Goal: Task Accomplishment & Management: Use online tool/utility

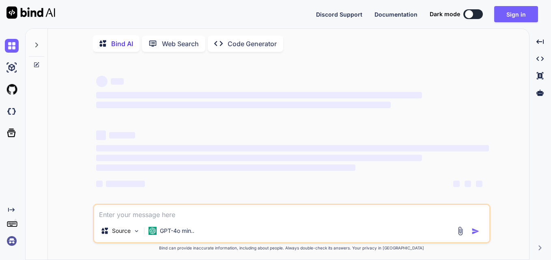
type textarea "x"
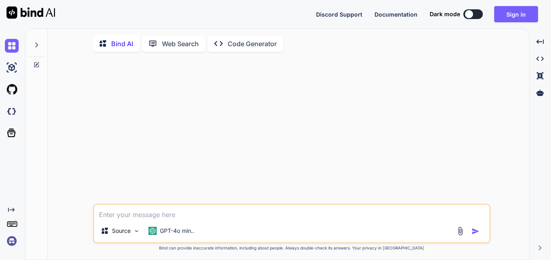
paste textarea "const importGraphZip = () => { // const uploadUrl = `${BASE_URL_UPLOAD_DOWNLOAD…"
type textarea "const importGraphZip = () => { // const uploadUrl = `${BASE_URL_UPLOAD_DOWNLOAD…"
type textarea "x"
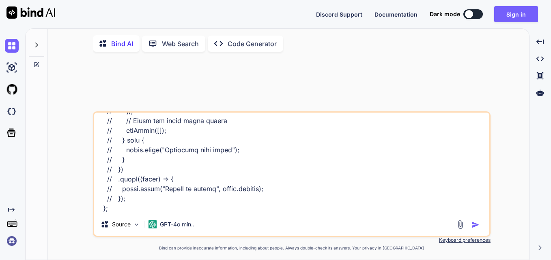
type textarea "const importGraphZip = () => { // const uploadUrl = `${BASE_URL_UPLOAD_DOWNLOAD…"
click at [472, 227] on img "button" at bounding box center [475, 225] width 8 height 8
type textarea "x"
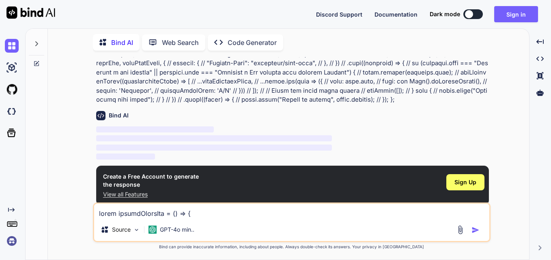
scroll to position [116, 0]
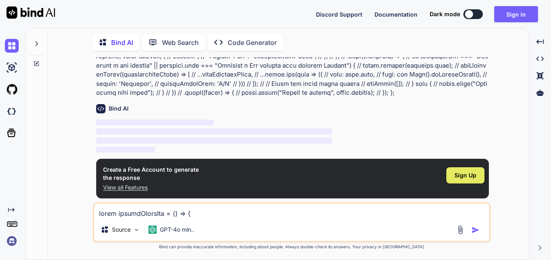
click at [471, 174] on span "Sign Up" at bounding box center [465, 176] width 22 height 8
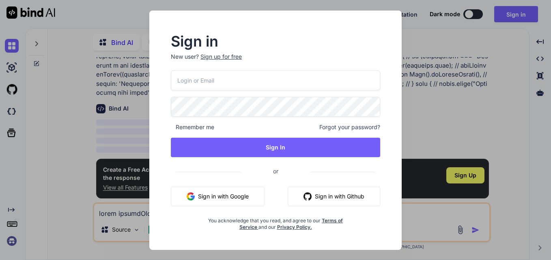
click at [217, 83] on input "email" at bounding box center [275, 81] width 209 height 20
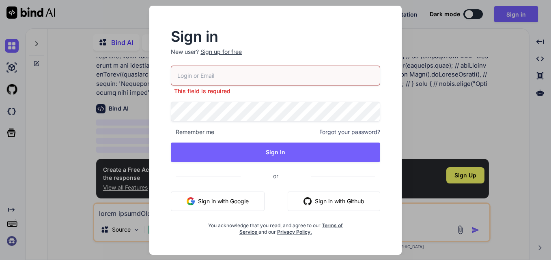
click at [226, 56] on p "New user? Sign up for free" at bounding box center [275, 57] width 209 height 18
click at [224, 51] on div "Sign up for free" at bounding box center [220, 52] width 41 height 8
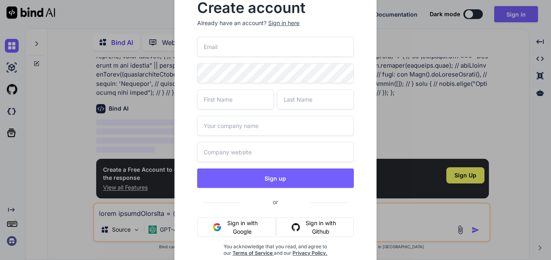
click at [224, 51] on input "email" at bounding box center [275, 47] width 157 height 20
type input "krupal.padsala@tcs.com"
type input "Krupal"
type input "Padsala"
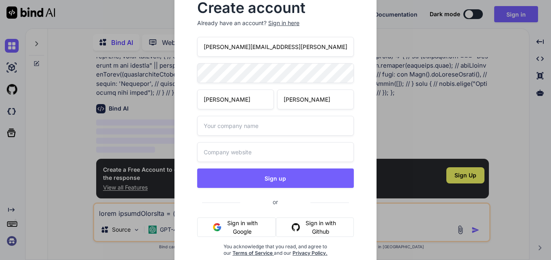
type input "tcs"
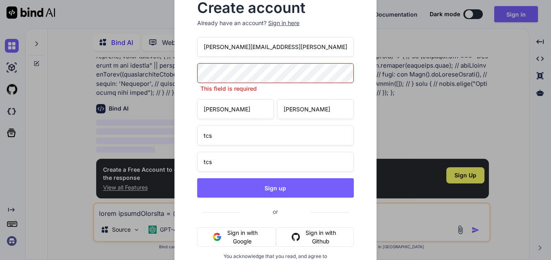
click at [187, 77] on div "Create account Already have an account? Sign in here krupal.padsala@tcs.com Thi…" at bounding box center [275, 140] width 202 height 304
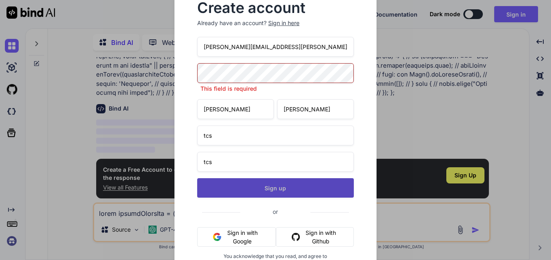
click at [256, 190] on div "krupal.padsala@tcs.com This field is required Krupal Padsala tcs tcs Sign up or…" at bounding box center [275, 161] width 157 height 249
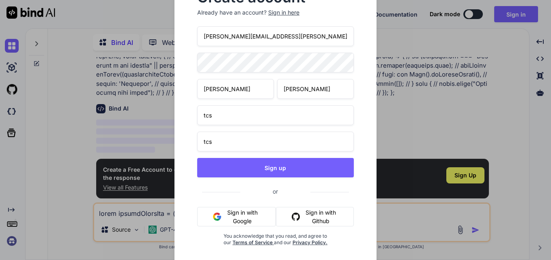
scroll to position [0, 0]
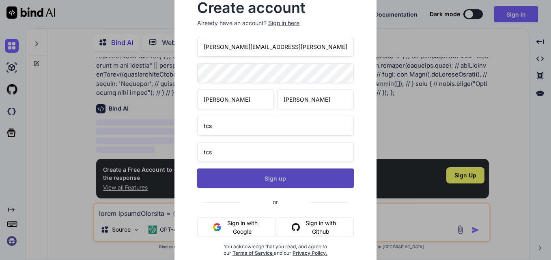
click at [294, 176] on button "Sign up" at bounding box center [275, 178] width 157 height 19
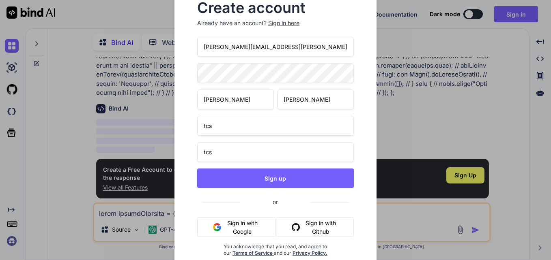
click at [286, 24] on div "Sign in here" at bounding box center [283, 23] width 31 height 8
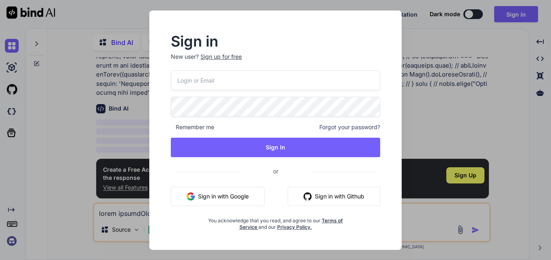
click at [229, 81] on input "email" at bounding box center [275, 81] width 209 height 20
type input "krupal.padsala@tcs.com"
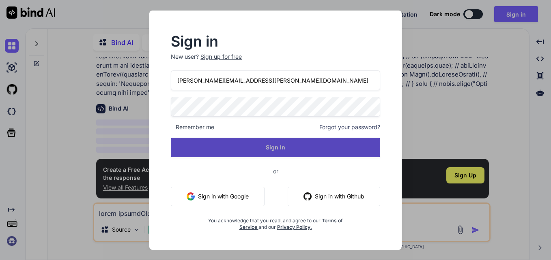
click at [219, 140] on button "Sign In" at bounding box center [275, 147] width 209 height 19
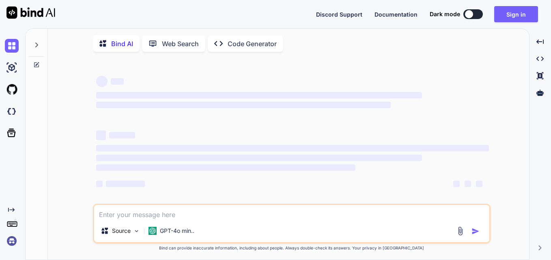
type textarea "x"
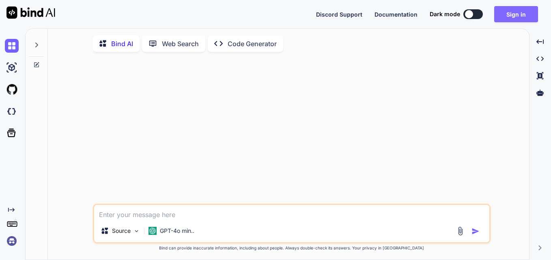
click at [529, 13] on button "Sign in" at bounding box center [516, 14] width 44 height 16
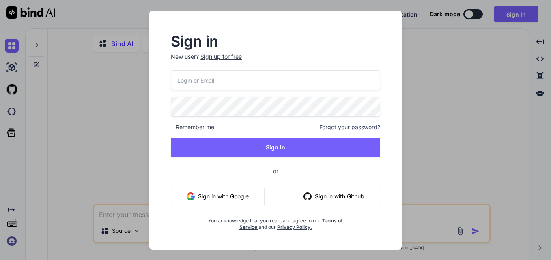
click at [226, 58] on div "Sign up for free" at bounding box center [220, 57] width 41 height 8
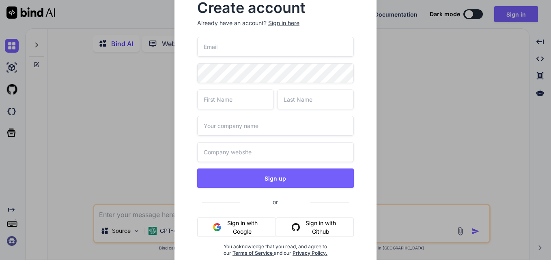
click at [232, 47] on input "email" at bounding box center [275, 47] width 157 height 20
click at [361, 63] on div "Create account Already have an account? Sign in here Sign up or Sign in with Go…" at bounding box center [275, 136] width 176 height 282
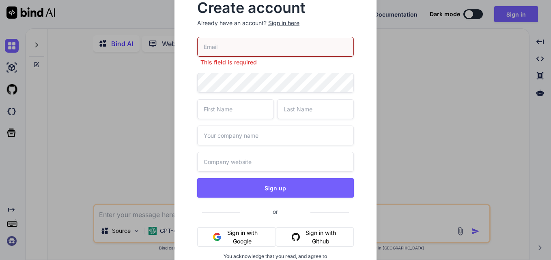
click at [264, 49] on input "email" at bounding box center [275, 47] width 157 height 20
click at [361, 62] on div "Create account Already have an account? Sign in here This field is required Sig…" at bounding box center [275, 140] width 176 height 291
click at [318, 55] on input "email" at bounding box center [275, 47] width 157 height 20
type input "[EMAIL_ADDRESS][DOMAIN_NAME]"
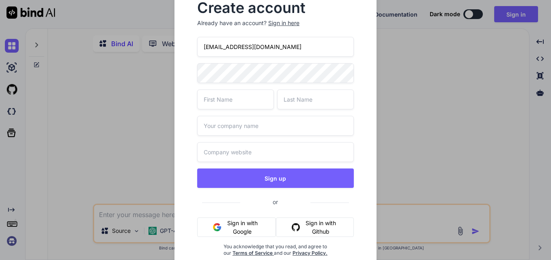
click at [253, 86] on div "[EMAIL_ADDRESS][DOMAIN_NAME] Sign up or Sign in with Google Sign in with Github…" at bounding box center [275, 156] width 157 height 239
click at [232, 98] on input "text" at bounding box center [235, 100] width 77 height 20
type input "abcd"
click at [333, 100] on input "text" at bounding box center [315, 100] width 77 height 20
type input "bhgt"
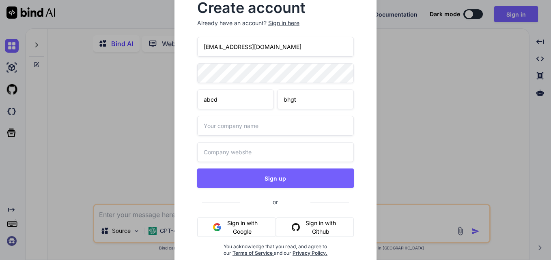
click at [273, 125] on input "text" at bounding box center [275, 126] width 157 height 20
type input "abc"
click at [221, 155] on input "text" at bounding box center [275, 152] width 157 height 20
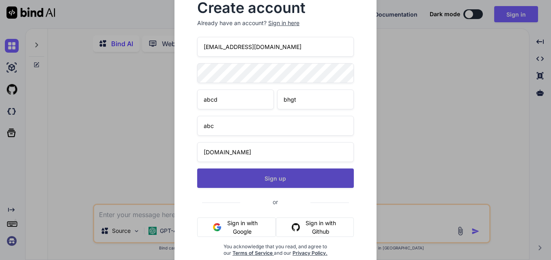
type input "[DOMAIN_NAME]"
click at [286, 177] on button "Sign up" at bounding box center [275, 178] width 157 height 19
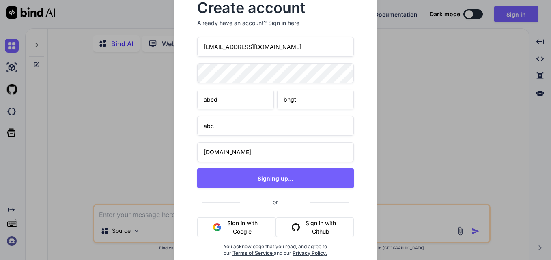
type textarea "x"
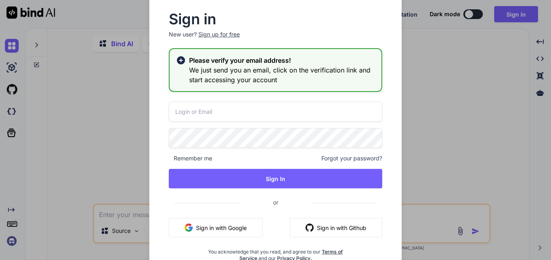
click at [268, 112] on input "email" at bounding box center [275, 112] width 213 height 20
click at [189, 134] on div "Remember me Forgot your password? Sign In or Sign in with Google Sign in with G…" at bounding box center [275, 182] width 213 height 160
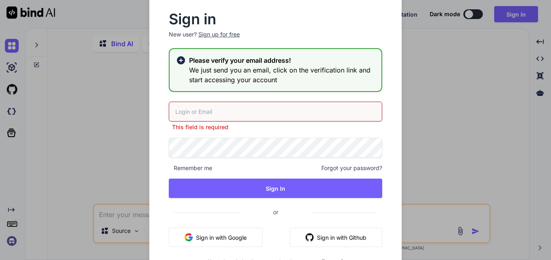
click at [192, 114] on input "email" at bounding box center [275, 112] width 213 height 20
paste input "[EMAIL_ADDRESS][DOMAIN_NAME]"
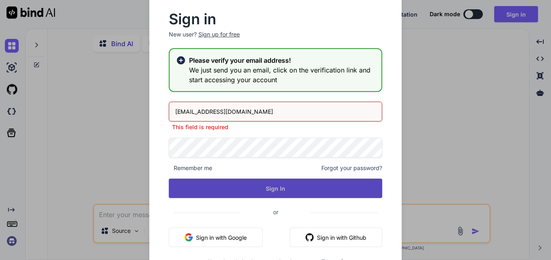
type input "[EMAIL_ADDRESS][DOMAIN_NAME]"
click at [251, 183] on button "Sign In" at bounding box center [275, 188] width 213 height 19
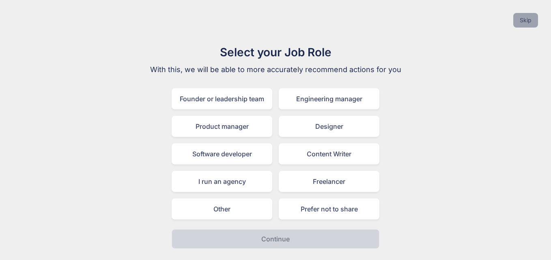
click at [520, 24] on button "Skip" at bounding box center [525, 20] width 25 height 15
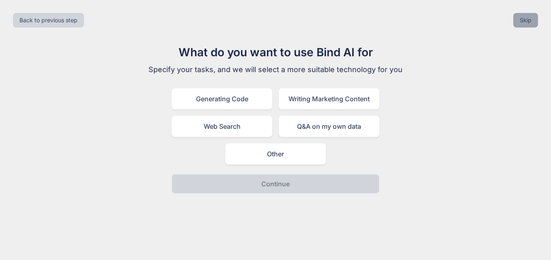
click at [520, 24] on button "Skip" at bounding box center [525, 20] width 25 height 15
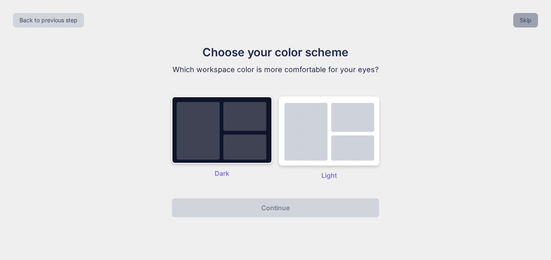
click at [520, 24] on button "Skip" at bounding box center [525, 20] width 25 height 15
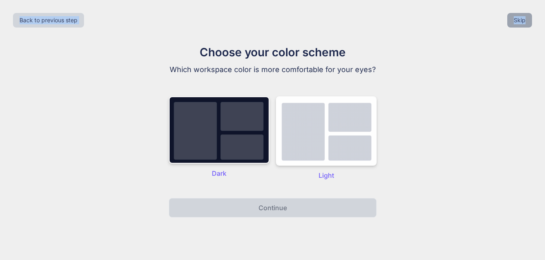
click at [520, 24] on div "Back to previous step Skip" at bounding box center [272, 20] width 532 height 28
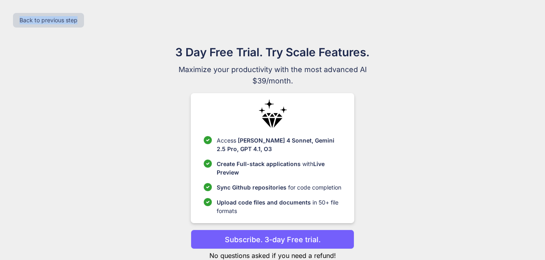
scroll to position [23, 0]
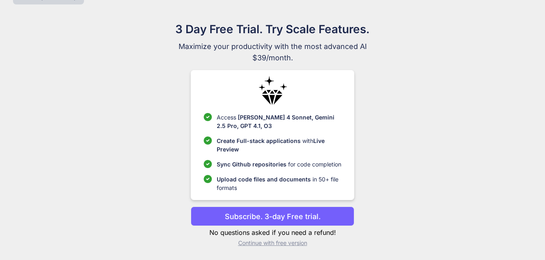
click at [284, 244] on p "Continue with free version" at bounding box center [272, 243] width 163 height 8
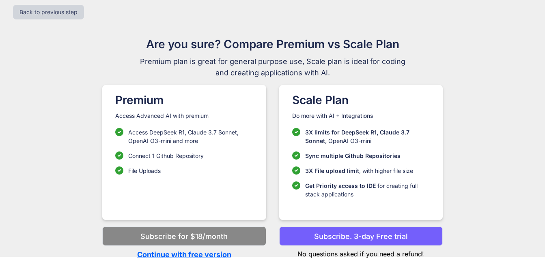
click at [204, 254] on p "Continue with free version" at bounding box center [183, 254] width 163 height 11
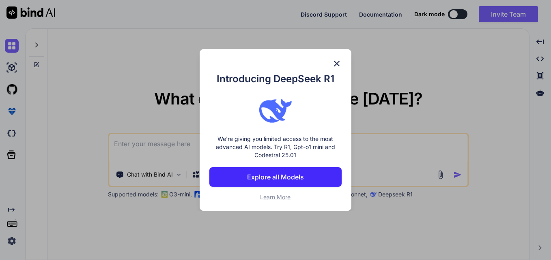
click at [335, 61] on img at bounding box center [337, 64] width 10 height 10
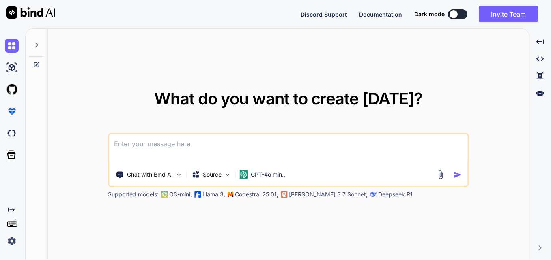
click at [134, 153] on textarea at bounding box center [288, 149] width 358 height 30
type textarea "x"
paste textarea "const importGraphZip = () => { // const uploadUrl = `${BASE_URL_UPLOAD_DOWNLOAD…"
type textarea "const importGraphZip = () => { // const uploadUrl = `${BASE_URL_UPLOAD_DOWNLOAD…"
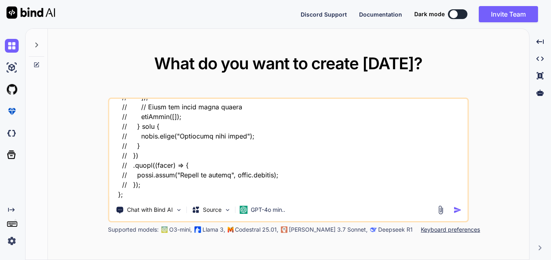
scroll to position [741, 0]
click at [155, 193] on textarea at bounding box center [288, 149] width 358 height 101
type textarea "x"
type textarea "const importGraphZip = () => { // const uploadUrl = `${BASE_URL_UPLOAD_DOWNLOAD…"
type textarea "x"
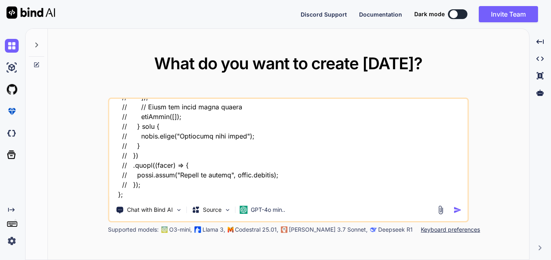
type textarea "const importGraphZip = () => { // const uploadUrl = `${BASE_URL_UPLOAD_DOWNLOAD…"
type textarea "x"
type textarea "const importGraphZip = () => { // const uploadUrl = `${BASE_URL_UPLOAD_DOWNLOAD…"
type textarea "x"
type textarea "const importGraphZip = () => { // const uploadUrl = `${BASE_URL_UPLOAD_DOWNLOAD…"
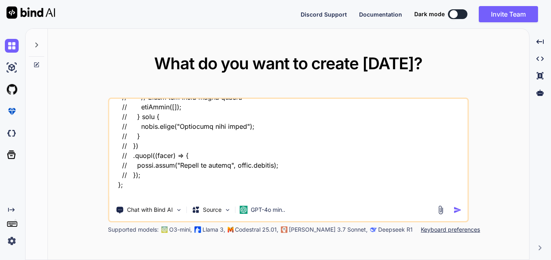
scroll to position [770, 0]
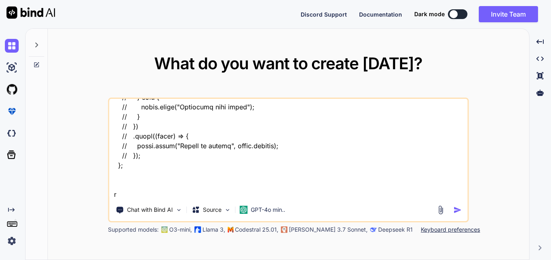
type textarea "x"
type textarea "const importGraphZip = () => { // const uploadUrl = `${BASE_URL_UPLOAD_DOWNLOAD…"
type textarea "x"
type textarea "const importGraphZip = () => { // const uploadUrl = `${BASE_URL_UPLOAD_DOWNLOAD…"
type textarea "x"
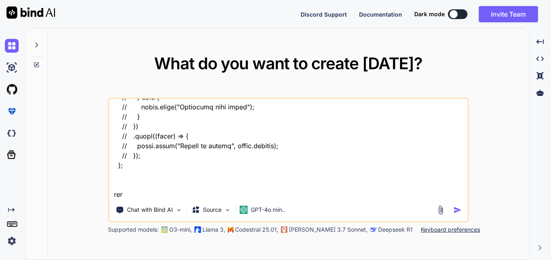
type textarea "const importGraphZip = () => { // const uploadUrl = `${BASE_URL_UPLOAD_DOWNLOAD…"
type textarea "x"
type textarea "const importGraphZip = () => { // const uploadUrl = `${BASE_URL_UPLOAD_DOWNLOAD…"
type textarea "x"
type textarea "const importGraphZip = () => { // const uploadUrl = `${BASE_URL_UPLOAD_DOWNLOAD…"
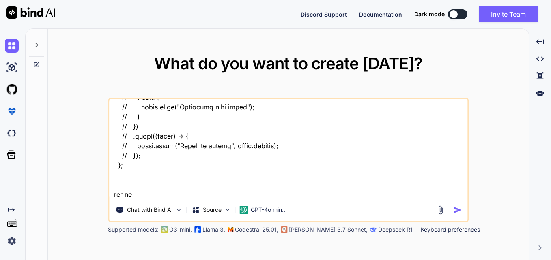
type textarea "x"
type textarea "const importGraphZip = () => { // const uploadUrl = `${BASE_URL_UPLOAD_DOWNLOAD…"
type textarea "x"
type textarea "const importGraphZip = () => { // const uploadUrl = `${BASE_URL_UPLOAD_DOWNLOAD…"
type textarea "x"
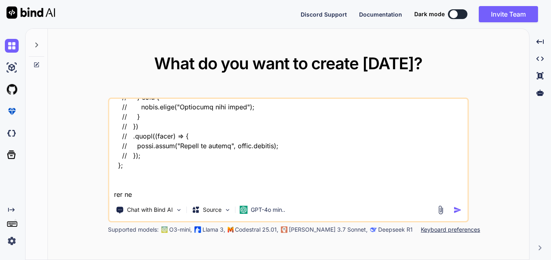
type textarea "const importGraphZip = () => { // const uploadUrl = `${BASE_URL_UPLOAD_DOWNLOAD…"
type textarea "x"
type textarea "const importGraphZip = () => { // const uploadUrl = `${BASE_URL_UPLOAD_DOWNLOAD…"
type textarea "x"
type textarea "const importGraphZip = () => { // const uploadUrl = `${BASE_URL_UPLOAD_DOWNLOAD…"
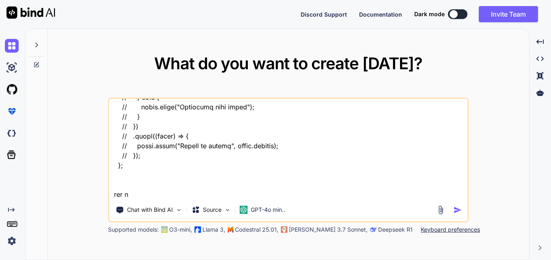
type textarea "x"
type textarea "const importGraphZip = () => { // const uploadUrl = `${BASE_URL_UPLOAD_DOWNLOAD…"
type textarea "x"
type textarea "const importGraphZip = () => { // const uploadUrl = `${BASE_URL_UPLOAD_DOWNLOAD…"
type textarea "x"
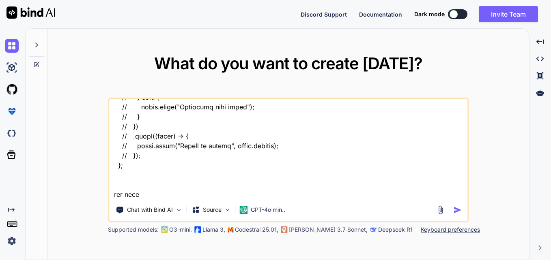
type textarea "const importGraphZip = () => { // const uploadUrl = `${BASE_URL_UPLOAD_DOWNLOAD…"
type textarea "x"
type textarea "const importGraphZip = () => { // const uploadUrl = `${BASE_URL_UPLOAD_DOWNLOAD…"
type textarea "x"
type textarea "const importGraphZip = () => { // const uploadUrl = `${BASE_URL_UPLOAD_DOWNLOAD…"
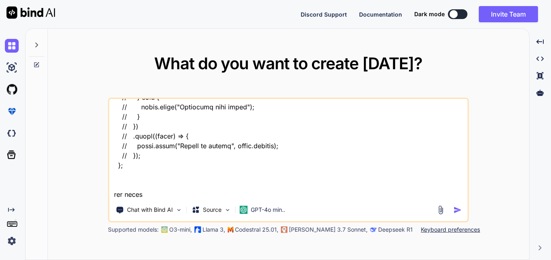
type textarea "x"
type textarea "const importGraphZip = () => { // const uploadUrl = `${BASE_URL_UPLOAD_DOWNLOAD…"
type textarea "x"
type textarea "const importGraphZip = () => { // const uploadUrl = `${BASE_URL_UPLOAD_DOWNLOAD…"
type textarea "x"
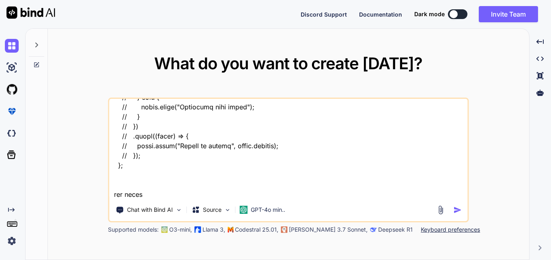
type textarea "const importGraphZip = () => { // const uploadUrl = `${BASE_URL_UPLOAD_DOWNLOAD…"
type textarea "x"
type textarea "const importGraphZip = () => { // const uploadUrl = `${BASE_URL_UPLOAD_DOWNLOAD…"
type textarea "x"
type textarea "const importGraphZip = () => { // const uploadUrl = `${BASE_URL_UPLOAD_DOWNLOAD…"
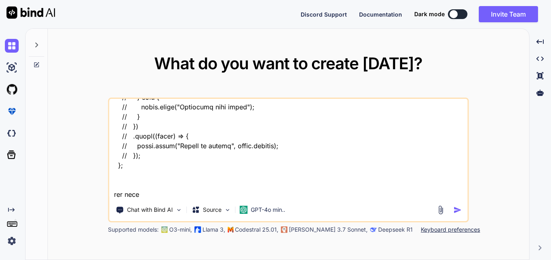
type textarea "x"
type textarea "const importGraphZip = () => { // const uploadUrl = `${BASE_URL_UPLOAD_DOWNLOAD…"
type textarea "x"
type textarea "const importGraphZip = () => { // const uploadUrl = `${BASE_URL_UPLOAD_DOWNLOAD…"
type textarea "x"
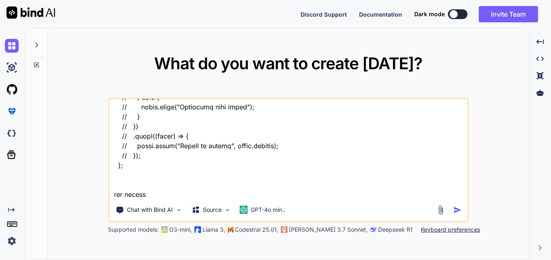
type textarea "const importGraphZip = () => { // const uploadUrl = `${BASE_URL_UPLOAD_DOWNLOAD…"
type textarea "x"
type textarea "const importGraphZip = () => { // const uploadUrl = `${BASE_URL_UPLOAD_DOWNLOAD…"
type textarea "x"
type textarea "const importGraphZip = () => { // const uploadUrl = `${BASE_URL_UPLOAD_DOWNLOAD…"
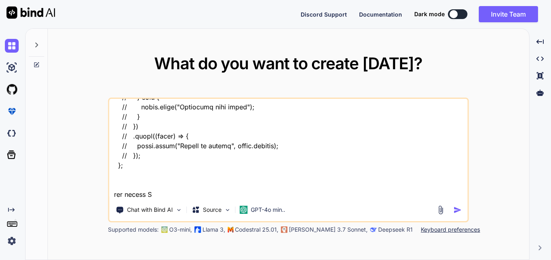
type textarea "x"
type textarea "const importGraphZip = () => { // const uploadUrl = `${BASE_URL_UPLOAD_DOWNLOAD…"
type textarea "x"
type textarea "const importGraphZip = () => { // const uploadUrl = `${BASE_URL_UPLOAD_DOWNLOAD…"
type textarea "x"
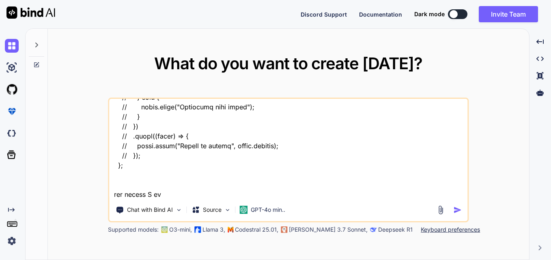
type textarea "const importGraphZip = () => { // const uploadUrl = `${BASE_URL_UPLOAD_DOWNLOAD…"
type textarea "x"
type textarea "const importGraphZip = () => { // const uploadUrl = `${BASE_URL_UPLOAD_DOWNLOAD…"
type textarea "x"
type textarea "const importGraphZip = () => { // const uploadUrl = `${BASE_URL_UPLOAD_DOWNLOAD…"
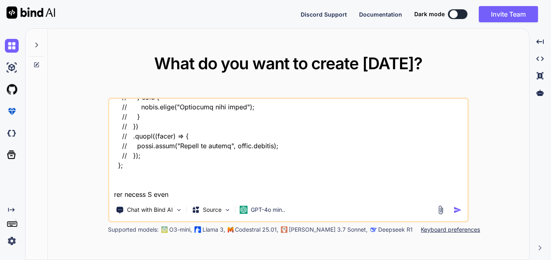
type textarea "x"
type textarea "const importGraphZip = () => { // const uploadUrl = `${BASE_URL_UPLOAD_DOWNLOAD…"
type textarea "x"
type textarea "const importGraphZip = () => { // const uploadUrl = `${BASE_URL_UPLOAD_DOWNLOAD…"
type textarea "x"
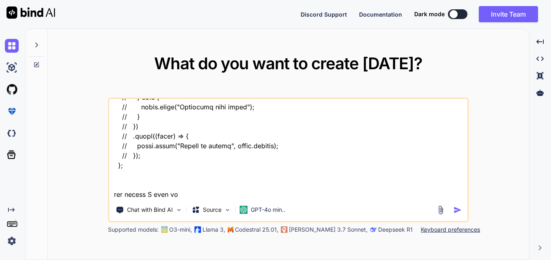
type textarea "const importGraphZip = () => { // const uploadUrl = `${BASE_URL_UPLOAD_DOWNLOAD…"
type textarea "x"
type textarea "const importGraphZip = () => { // const uploadUrl = `${BASE_URL_UPLOAD_DOWNLOAD…"
type textarea "x"
type textarea "const importGraphZip = () => { // const uploadUrl = `${BASE_URL_UPLOAD_DOWNLOAD…"
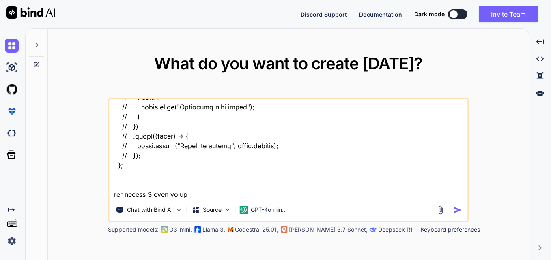
type textarea "x"
type textarea "const importGraphZip = () => { // const uploadUrl = `${BASE_URL_UPLOAD_DOWNLOAD…"
type textarea "x"
type textarea "const importGraphZip = () => { // const uploadUrl = `${BASE_URL_UPLOAD_DOWNLOAD…"
type textarea "x"
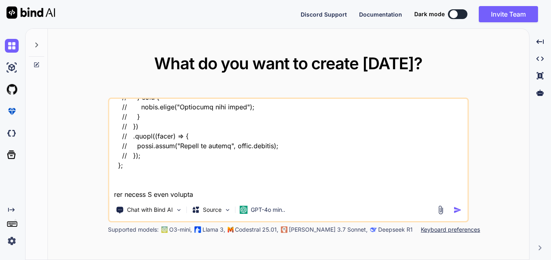
type textarea "const importGraphZip = () => { // const uploadUrl = `${BASE_URL_UPLOAD_DOWNLOAD…"
type textarea "x"
type textarea "const importGraphZip = () => { // const uploadUrl = `${BASE_URL_UPLOAD_DOWNLOAD…"
type textarea "x"
type textarea "const importGraphZip = () => { // const uploadUrl = `${BASE_URL_UPLOAD_DOWNLOAD…"
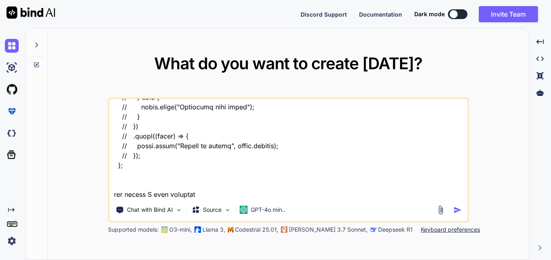
type textarea "x"
type textarea "const importGraphZip = () => { // const uploadUrl = `${BASE_URL_UPLOAD_DOWNLOAD…"
type textarea "x"
type textarea "const importGraphZip = () => { // const uploadUrl = `${BASE_URL_UPLOAD_DOWNLOAD…"
type textarea "x"
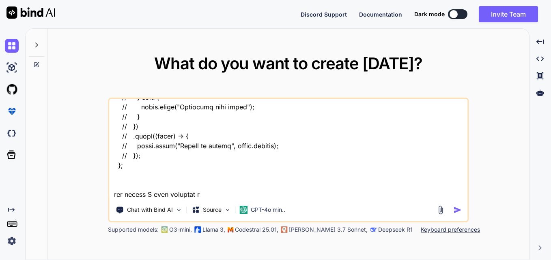
type textarea "const importGraphZip = () => { // const uploadUrl = `${BASE_URL_UPLOAD_DOWNLOAD…"
type textarea "x"
type textarea "const importGraphZip = () => { // const uploadUrl = `${BASE_URL_UPLOAD_DOWNLOAD…"
type textarea "x"
type textarea "const importGraphZip = () => { // const uploadUrl = `${BASE_URL_UPLOAD_DOWNLOAD…"
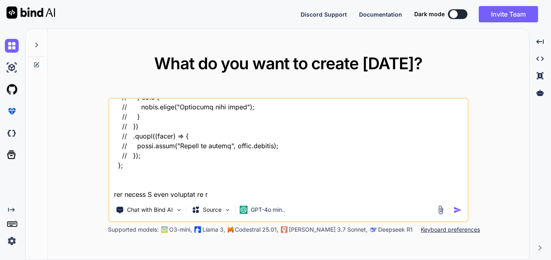
type textarea "x"
type textarea "const importGraphZip = () => { // const uploadUrl = `${BASE_URL_UPLOAD_DOWNLOAD…"
type textarea "x"
type textarea "const importGraphZip = () => { // const uploadUrl = `${BASE_URL_UPLOAD_DOWNLOAD…"
type textarea "x"
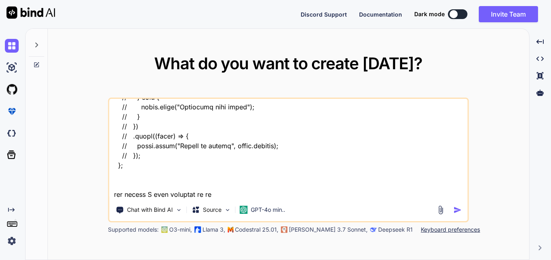
type textarea "const importGraphZip = () => { // const uploadUrl = `${BASE_URL_UPLOAD_DOWNLOAD…"
type textarea "x"
type textarea "const importGraphZip = () => { // const uploadUrl = `${BASE_URL_UPLOAD_DOWNLOAD…"
type textarea "x"
type textarea "const importGraphZip = () => { // const uploadUrl = `${BASE_URL_UPLOAD_DOWNLOAD…"
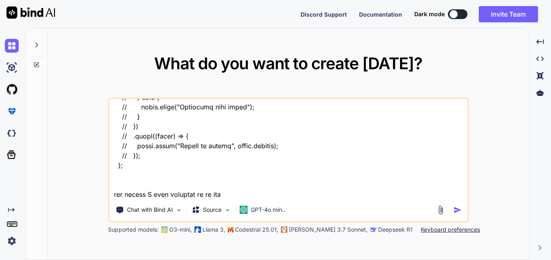
type textarea "x"
type textarea "const importGraphZip = () => { // const uploadUrl = `${BASE_URL_UPLOAD_DOWNLOAD…"
type textarea "x"
type textarea "const importGraphZip = () => { // const uploadUrl = `${BASE_URL_UPLOAD_DOWNLOAD…"
type textarea "x"
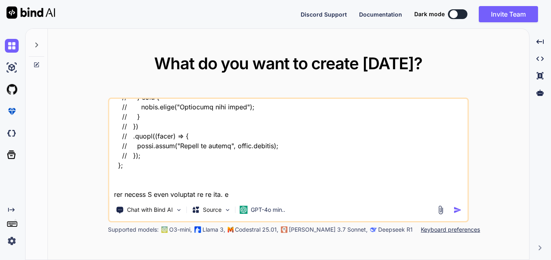
type textarea "const importGraphZip = () => { // const uploadUrl = `${BASE_URL_UPLOAD_DOWNLOAD…"
type textarea "x"
type textarea "const importGraphZip = () => { // const uploadUrl = `${BASE_URL_UPLOAD_DOWNLOAD…"
type textarea "x"
type textarea "const importGraphZip = () => { // const uploadUrl = `${BASE_URL_UPLOAD_DOWNLOAD…"
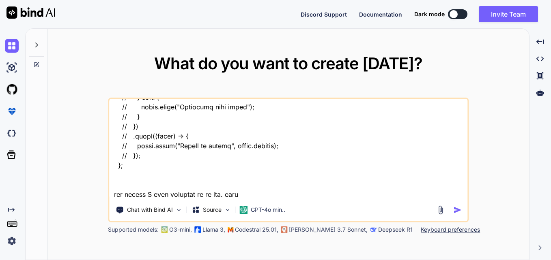
type textarea "x"
type textarea "const importGraphZip = () => { // const uploadUrl = `${BASE_URL_UPLOAD_DOWNLOAD…"
type textarea "x"
type textarea "const importGraphZip = () => { // const uploadUrl = `${BASE_URL_UPLOAD_DOWNLOAD…"
type textarea "x"
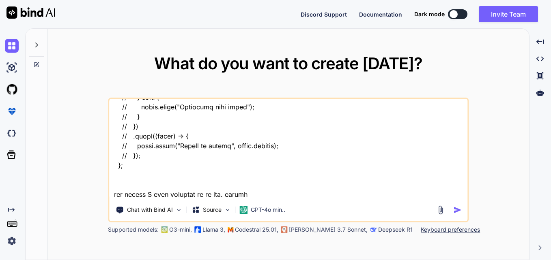
type textarea "const importGraphZip = () => { // const uploadUrl = `${BASE_URL_UPLOAD_DOWNLOAD…"
type textarea "x"
type textarea "const importGraphZip = () => { // const uploadUrl = `${BASE_URL_UPLOAD_DOWNLOAD…"
type textarea "x"
type textarea "const importGraphZip = () => { // const uploadUrl = `${BASE_URL_UPLOAD_DOWNLOAD…"
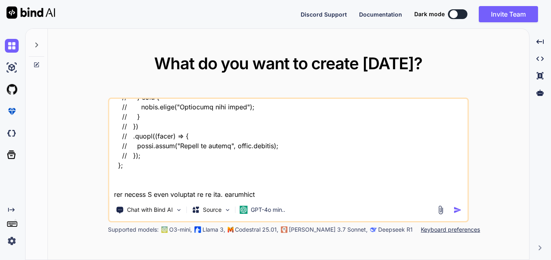
type textarea "x"
type textarea "const importGraphZip = () => { // const uploadUrl = `${BASE_URL_UPLOAD_DOWNLOAD…"
type textarea "x"
type textarea "const importGraphZip = () => { // const uploadUrl = `${BASE_URL_UPLOAD_DOWNLOAD…"
type textarea "x"
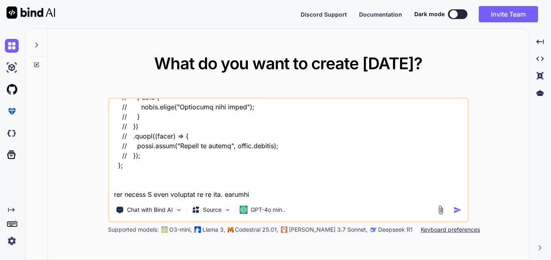
type textarea "const importGraphZip = () => { // const uploadUrl = `${BASE_URL_UPLOAD_DOWNLOAD…"
type textarea "x"
type textarea "const importGraphZip = () => { // const uploadUrl = `${BASE_URL_UPLOAD_DOWNLOAD…"
type textarea "x"
type textarea "const importGraphZip = () => { // const uploadUrl = `${BASE_URL_UPLOAD_DOWNLOAD…"
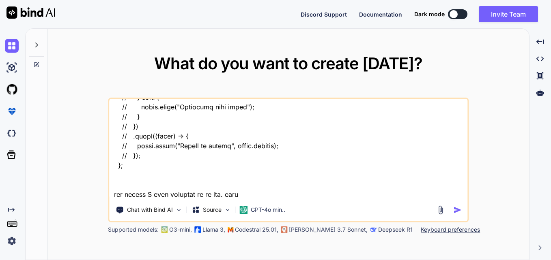
type textarea "x"
type textarea "const importGraphZip = () => { // const uploadUrl = `${BASE_URL_UPLOAD_DOWNLOAD…"
type textarea "x"
type textarea "const importGraphZip = () => { // const uploadUrl = `${BASE_URL_UPLOAD_DOWNLOAD…"
type textarea "x"
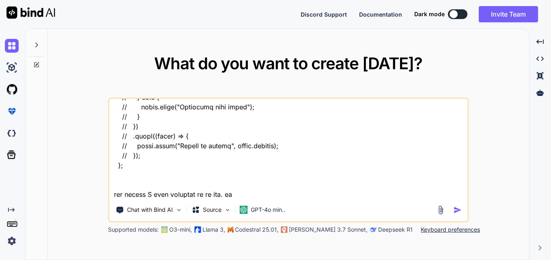
type textarea "const importGraphZip = () => { // const uploadUrl = `${BASE_URL_UPLOAD_DOWNLOAD…"
type textarea "x"
type textarea "const importGraphZip = () => { // const uploadUrl = `${BASE_URL_UPLOAD_DOWNLOAD…"
type textarea "x"
type textarea "const importGraphZip = () => { // const uploadUrl = `${BASE_URL_UPLOAD_DOWNLOAD…"
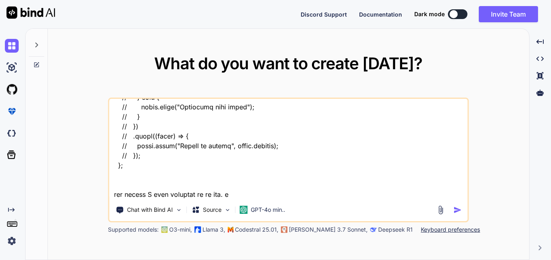
type textarea "x"
type textarea "const importGraphZip = () => { // const uploadUrl = `${BASE_URL_UPLOAD_DOWNLOAD…"
type textarea "x"
type textarea "const importGraphZip = () => { // const uploadUrl = `${BASE_URL_UPLOAD_DOWNLOAD…"
type textarea "x"
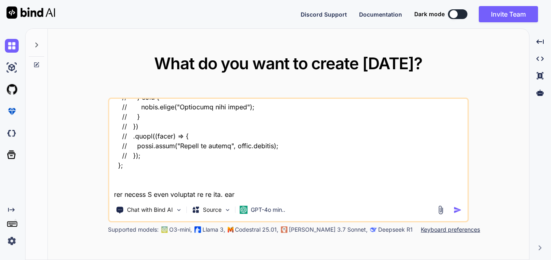
type textarea "const importGraphZip = () => { // const uploadUrl = `${BASE_URL_UPLOAD_DOWNLOAD…"
type textarea "x"
type textarea "const importGraphZip = () => { // const uploadUrl = `${BASE_URL_UPLOAD_DOWNLOAD…"
type textarea "x"
type textarea "const importGraphZip = () => { // const uploadUrl = `${BASE_URL_UPLOAD_DOWNLOAD…"
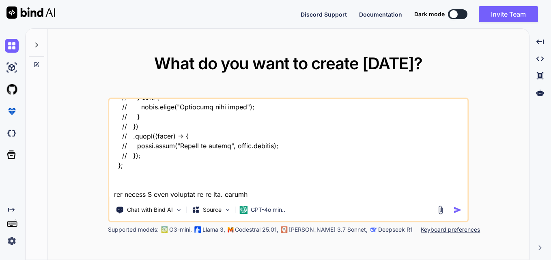
type textarea "x"
type textarea "const importGraphZip = () => { // const uploadUrl = `${BASE_URL_UPLOAD_DOWNLOAD…"
type textarea "x"
type textarea "const importGraphZip = () => { // const uploadUrl = `${BASE_URL_UPLOAD_DOWNLOAD…"
type textarea "x"
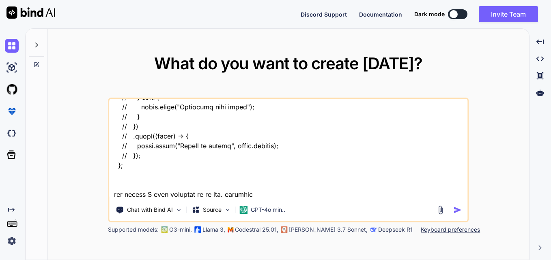
type textarea "const importGraphZip = () => { // const uploadUrl = `${BASE_URL_UPLOAD_DOWNLOAD…"
type textarea "x"
type textarea "const importGraphZip = () => { // const uploadUrl = `${BASE_URL_UPLOAD_DOWNLOAD…"
type textarea "x"
type textarea "const importGraphZip = () => { // const uploadUrl = `${BASE_URL_UPLOAD_DOWNLOAD…"
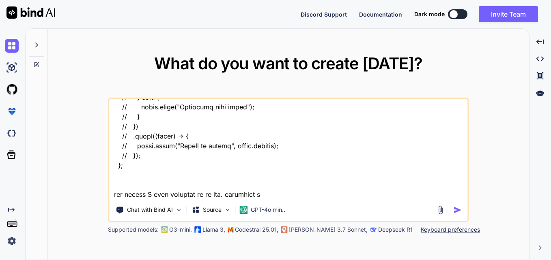
type textarea "x"
type textarea "const importGraphZip = () => { // const uploadUrl = `${BASE_URL_UPLOAD_DOWNLOAD…"
type textarea "x"
type textarea "const importGraphZip = () => { // const uploadUrl = `${BASE_URL_UPLOAD_DOWNLOAD…"
type textarea "x"
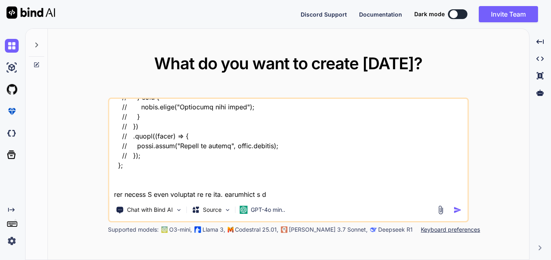
type textarea "const importGraphZip = () => { // const uploadUrl = `${BASE_URL_UPLOAD_DOWNLOAD…"
type textarea "x"
type textarea "const importGraphZip = () => { // const uploadUrl = `${BASE_URL_UPLOAD_DOWNLOAD…"
type textarea "x"
type textarea "const importGraphZip = () => { // const uploadUrl = `${BASE_URL_UPLOAD_DOWNLOAD…"
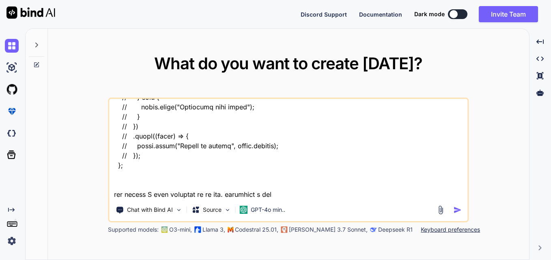
type textarea "x"
type textarea "const importGraphZip = () => { // const uploadUrl = `${BASE_URL_UPLOAD_DOWNLOAD…"
type textarea "x"
type textarea "const importGraphZip = () => { // const uploadUrl = `${BASE_URL_UPLOAD_DOWNLOAD…"
type textarea "x"
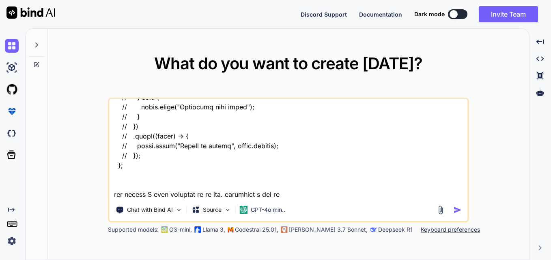
type textarea "const importGraphZip = () => { // const uploadUrl = `${BASE_URL_UPLOAD_DOWNLOAD…"
type textarea "x"
type textarea "const importGraphZip = () => { // const uploadUrl = `${BASE_URL_UPLOAD_DOWNLOAD…"
type textarea "x"
type textarea "const importGraphZip = () => { // const uploadUrl = `${BASE_URL_UPLOAD_DOWNLOAD…"
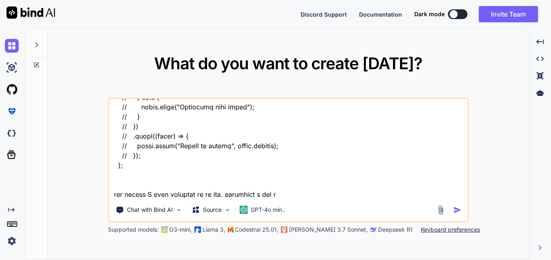
type textarea "x"
type textarea "const importGraphZip = () => { // const uploadUrl = `${BASE_URL_UPLOAD_DOWNLOAD…"
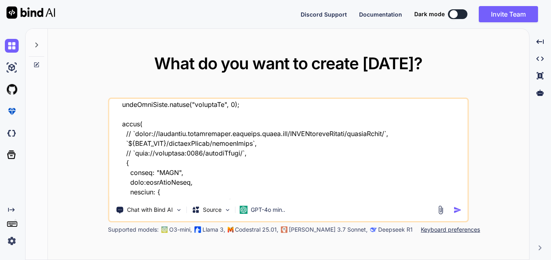
scroll to position [161, 0]
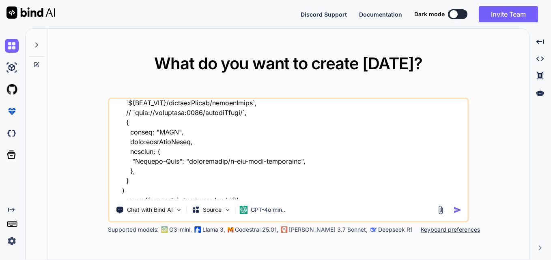
click at [178, 144] on textarea at bounding box center [288, 149] width 358 height 101
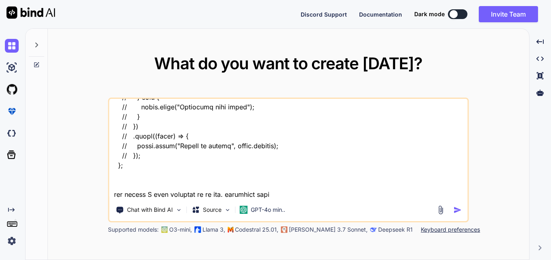
scroll to position [771, 0]
click at [292, 195] on textarea at bounding box center [288, 149] width 358 height 101
paste textarea "formDataValue"
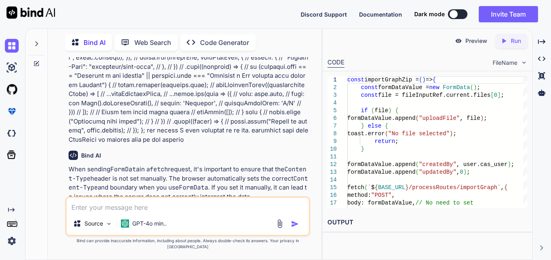
scroll to position [243, 0]
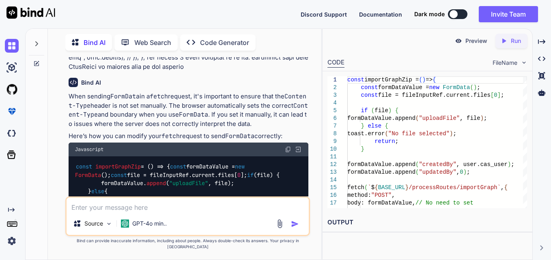
click at [287, 149] on img at bounding box center [288, 149] width 6 height 6
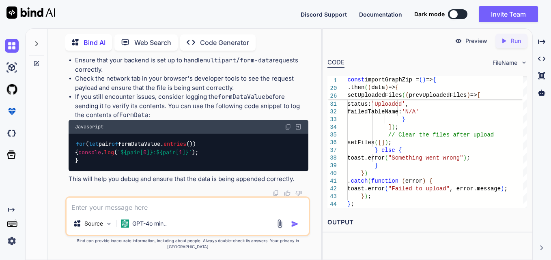
scroll to position [851, 0]
click at [105, 212] on textarea at bounding box center [188, 205] width 242 height 15
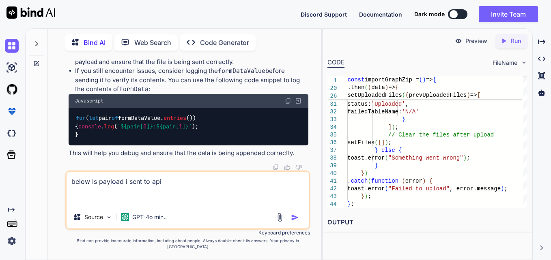
paste textarea "------WebKitFormBoundaryfSV8Oi2HcAnwMP0A Content-Disposition: form-data; name="…"
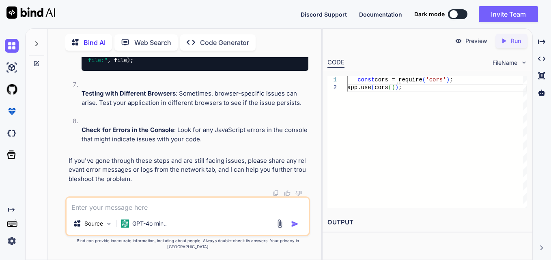
scroll to position [2218, 0]
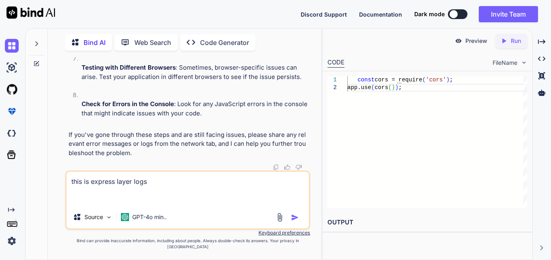
paste textarea "req coming from=> /api/processRoutes/importGraph encrypted ujVPhKx+S79+9K4Mok8f…"
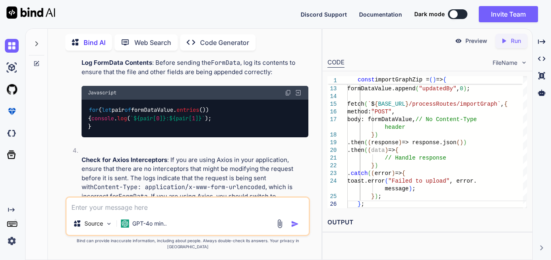
scroll to position [2710, 0]
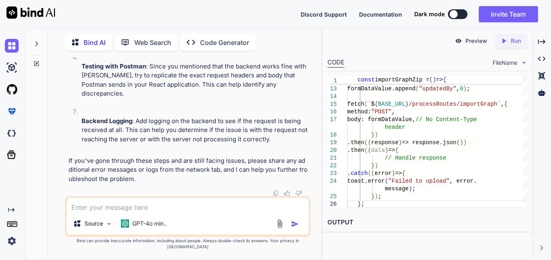
scroll to position [2968, 0]
drag, startPoint x: 107, startPoint y: 131, endPoint x: 89, endPoint y: 114, distance: 23.8
copy code "for ( let pair of formDataValue. entries ()) { console . log ( ` ${pair[ 0 ]} :…"
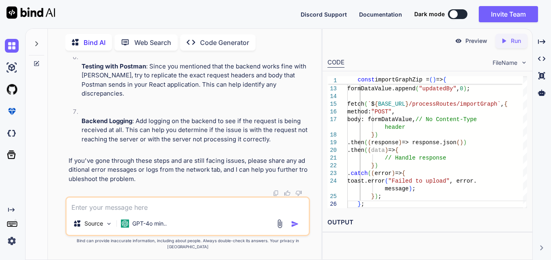
click at [105, 211] on textarea at bounding box center [188, 205] width 242 height 15
paste textarea "uploadFile: [object File] ImportPage.jsx:52 createdBy: GEN_AI ImportPage.jsx:52…"
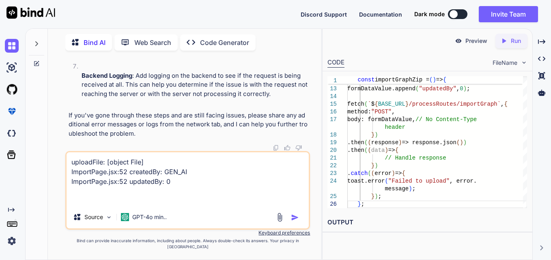
drag, startPoint x: 128, startPoint y: 189, endPoint x: 69, endPoint y: 188, distance: 59.6
click at [69, 188] on textarea "uploadFile: [object File] ImportPage.jsx:52 createdBy: GEN_AI ImportPage.jsx:52…" at bounding box center [188, 180] width 242 height 54
drag, startPoint x: 129, startPoint y: 179, endPoint x: 43, endPoint y: 178, distance: 86.4
click at [43, 178] on div "Bind AI Web Search Created with Pixso. Code Generator You Bind AI When sending …" at bounding box center [174, 144] width 296 height 232
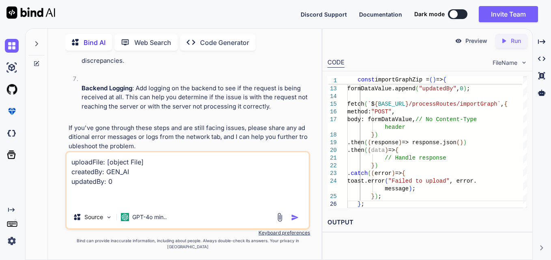
drag, startPoint x: 95, startPoint y: 132, endPoint x: 88, endPoint y: 115, distance: 17.9
copy code "for ( let pair of formDataValue. entries ()) { console . log ( ` ${pair[ 0 ]} :…"
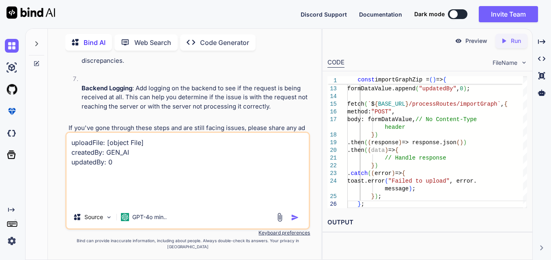
click at [71, 152] on textarea "uploadFile: [object File] createdBy: GEN_AI updatedBy: 0" at bounding box center [188, 169] width 242 height 73
paste textarea "for (let pair of formDataValue.entries()) { console.log(`${pair[0]}: ${pair[1]}…"
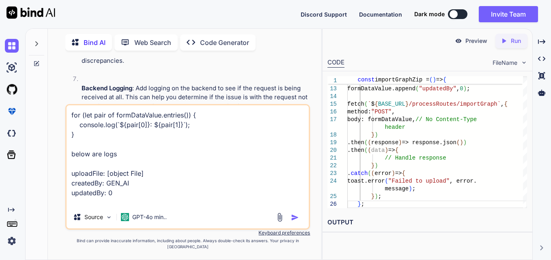
click at [120, 200] on textarea "for (let pair of formDataValue.entries()) { console.log(`${pair[0]}: ${pair[1]}…" at bounding box center [188, 155] width 242 height 101
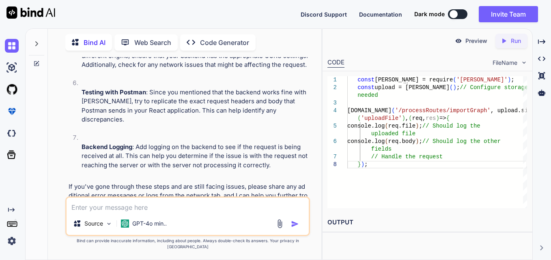
scroll to position [2908, 0]
